Goal: Information Seeking & Learning: Learn about a topic

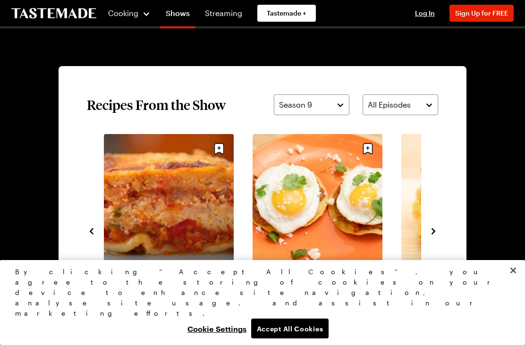
scroll to position [615, 0]
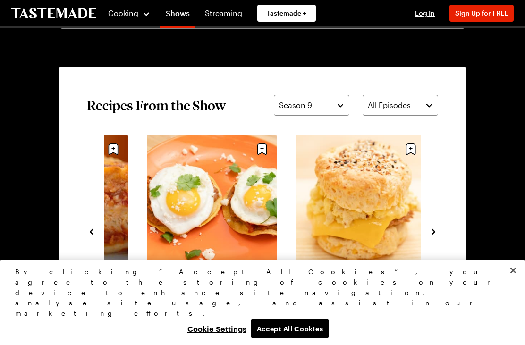
click at [435, 227] on icon "navigate to next item" at bounding box center [432, 231] width 9 height 9
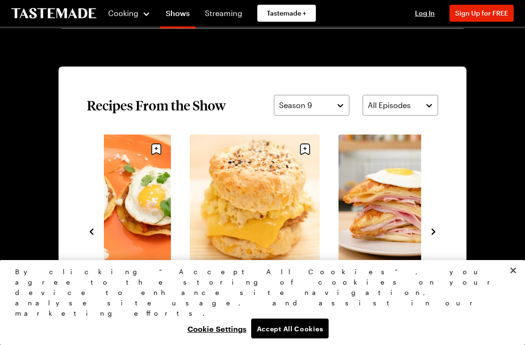
click at [434, 231] on icon "navigate to next item" at bounding box center [433, 231] width 4 height 6
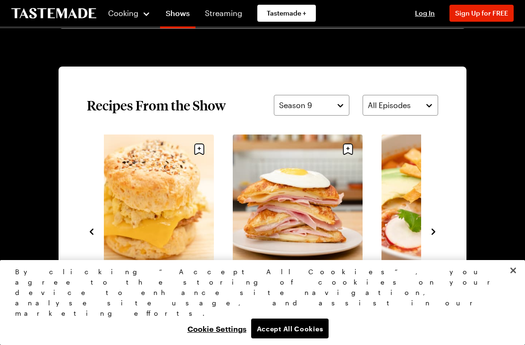
click at [434, 232] on icon "navigate to next item" at bounding box center [433, 231] width 4 height 6
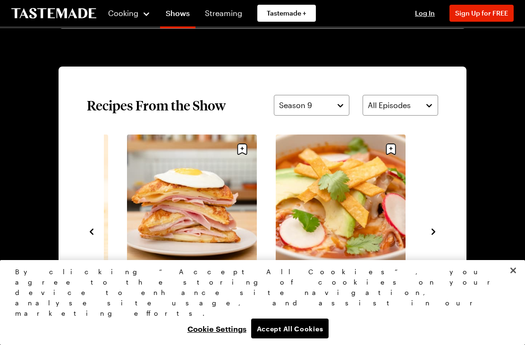
click at [435, 229] on icon "navigate to next item" at bounding box center [432, 231] width 9 height 9
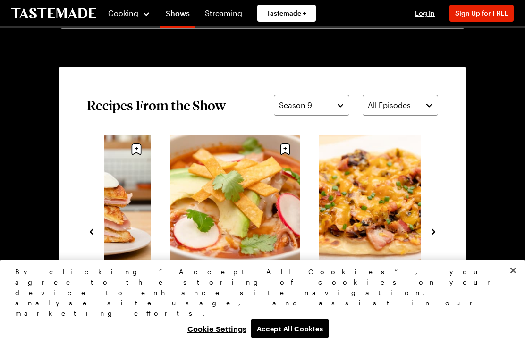
click at [433, 230] on icon "navigate to next item" at bounding box center [433, 231] width 4 height 6
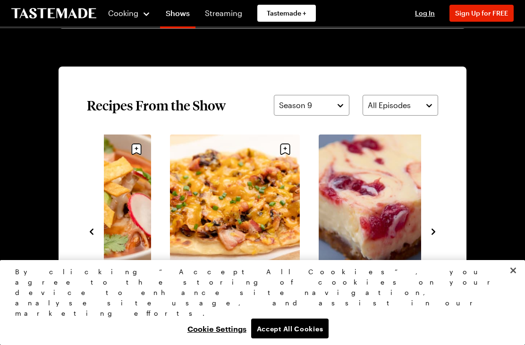
click at [439, 227] on section "Recipes From the Show Season 9 All Episodes Mexican Huevos Rancheros 25 mins Br…" at bounding box center [262, 231] width 408 height 329
click at [432, 229] on icon "navigate to next item" at bounding box center [433, 231] width 4 height 6
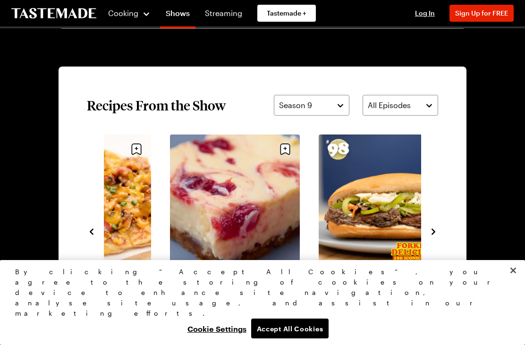
click at [434, 233] on icon "navigate to next item" at bounding box center [433, 231] width 4 height 6
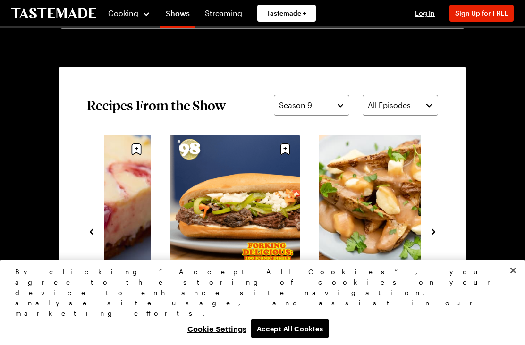
click at [434, 233] on icon "navigate to next item" at bounding box center [433, 231] width 4 height 6
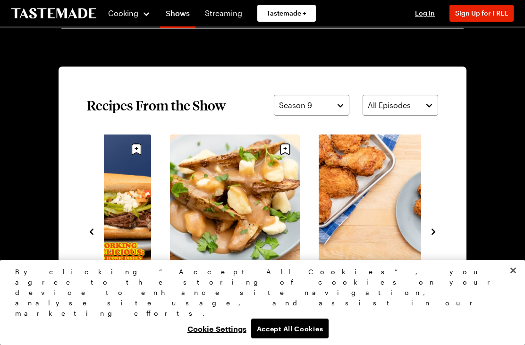
click at [432, 233] on icon "navigate to next item" at bounding box center [433, 231] width 4 height 6
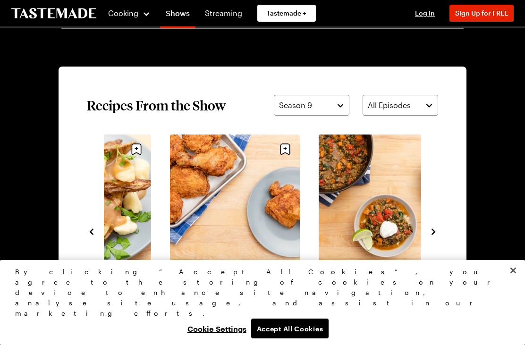
click at [436, 233] on icon "navigate to next item" at bounding box center [432, 231] width 9 height 9
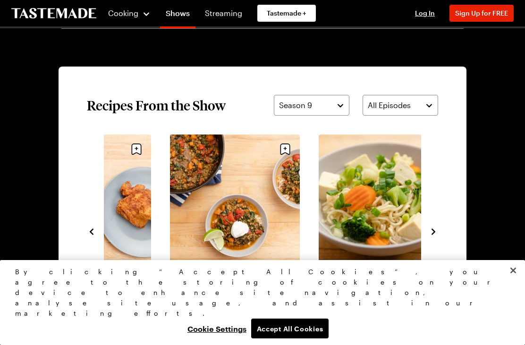
click at [429, 239] on div "Cranberry Swirl Cheescake Bars 2h 30m Italian Beef Sandwich (3) 3h 35m Poutine …" at bounding box center [262, 230] width 351 height 193
click at [436, 228] on icon "navigate to next item" at bounding box center [432, 231] width 9 height 9
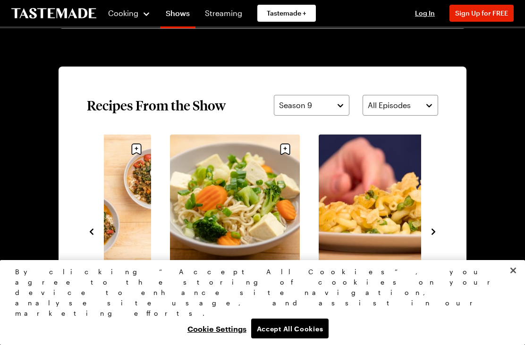
click at [516, 281] on button "Close" at bounding box center [512, 270] width 21 height 21
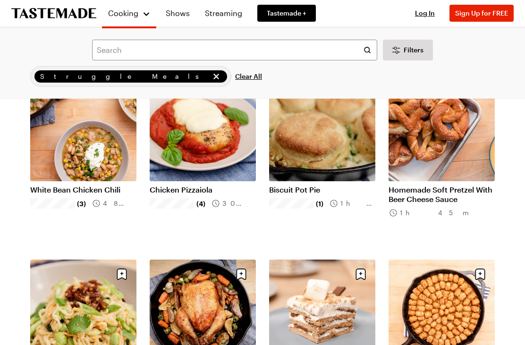
scroll to position [827, 0]
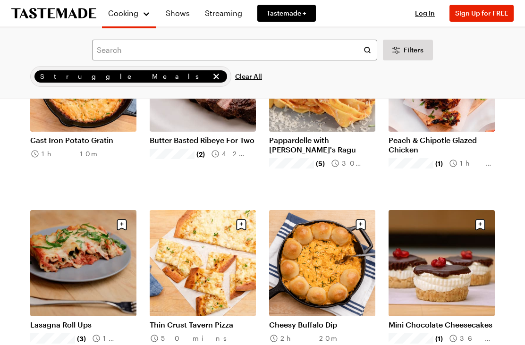
scroll to position [1613, 0]
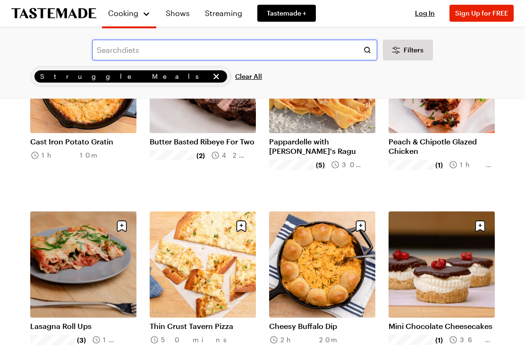
click at [215, 50] on input "text" at bounding box center [234, 50] width 285 height 21
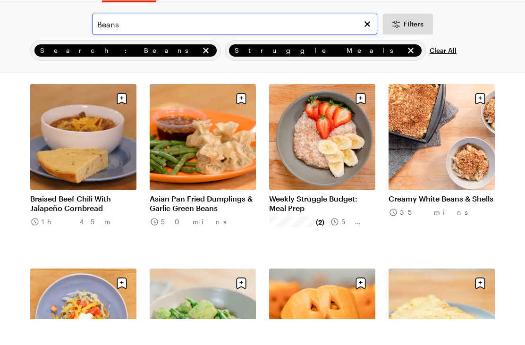
scroll to position [424, 0]
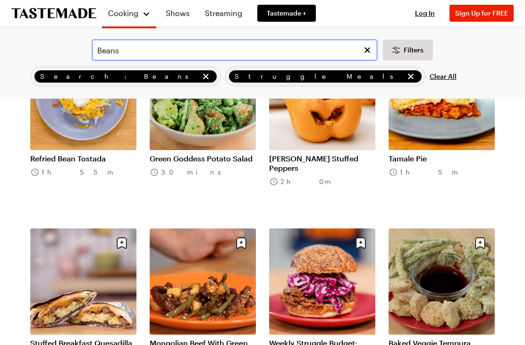
scroll to position [602, 0]
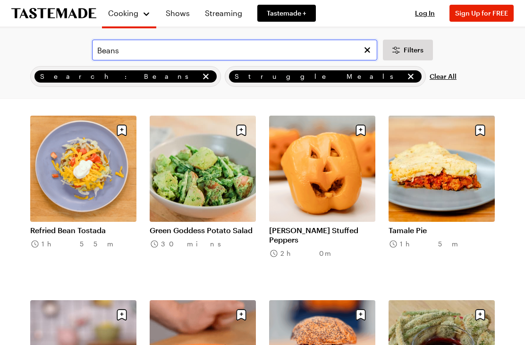
type input "Beans"
click at [371, 53] on icon "Clear search" at bounding box center [366, 49] width 9 height 9
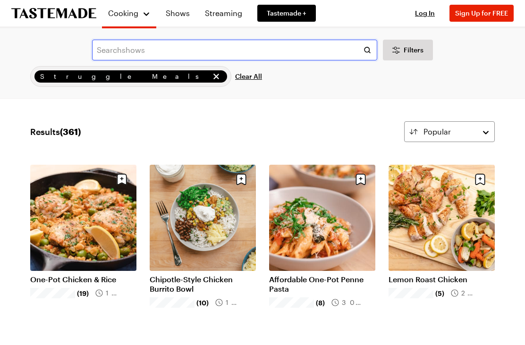
click at [201, 52] on input "text" at bounding box center [234, 50] width 285 height 21
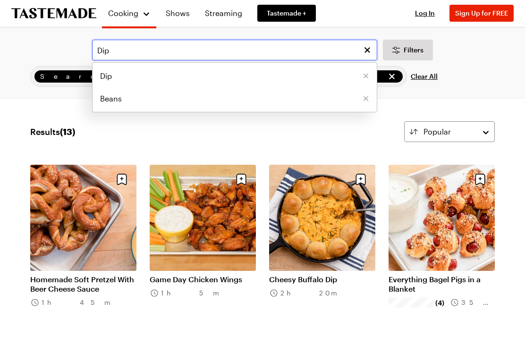
type input "Dip"
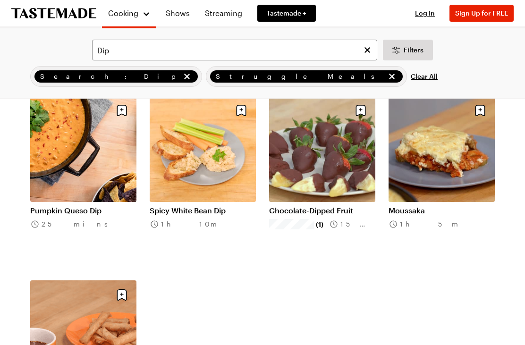
scroll to position [438, 0]
click at [210, 206] on link "Spicy White Bean Dip" at bounding box center [203, 210] width 106 height 9
